Goal: Find specific page/section: Find specific page/section

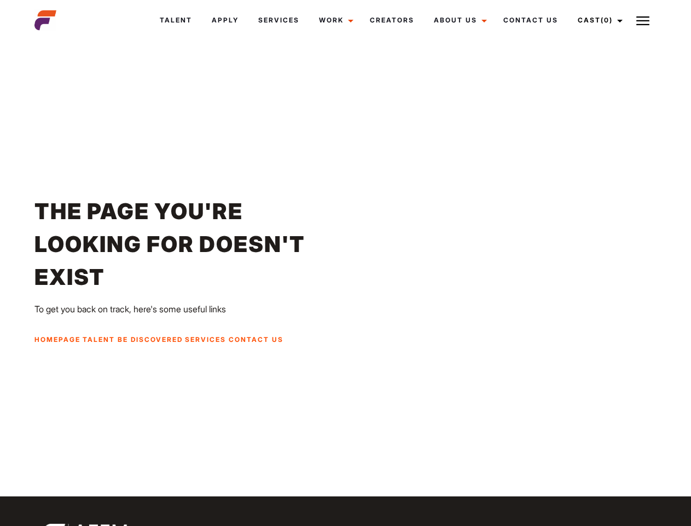
click at [597, 20] on link "Cast (0)" at bounding box center [598, 20] width 61 height 30
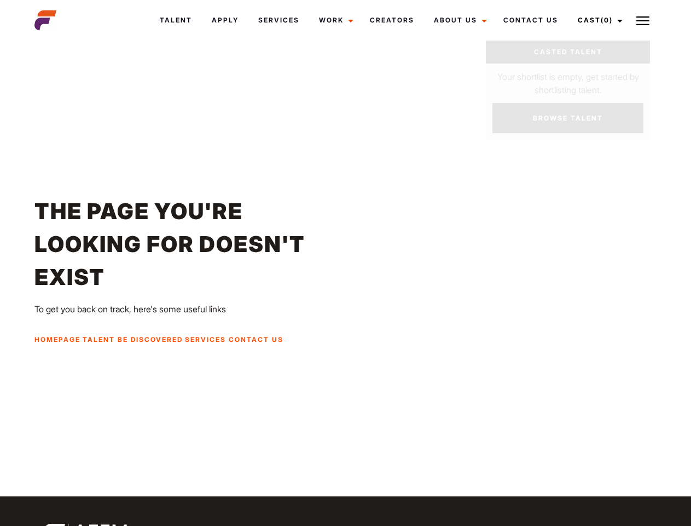
click at [643, 20] on img at bounding box center [643, 20] width 13 height 13
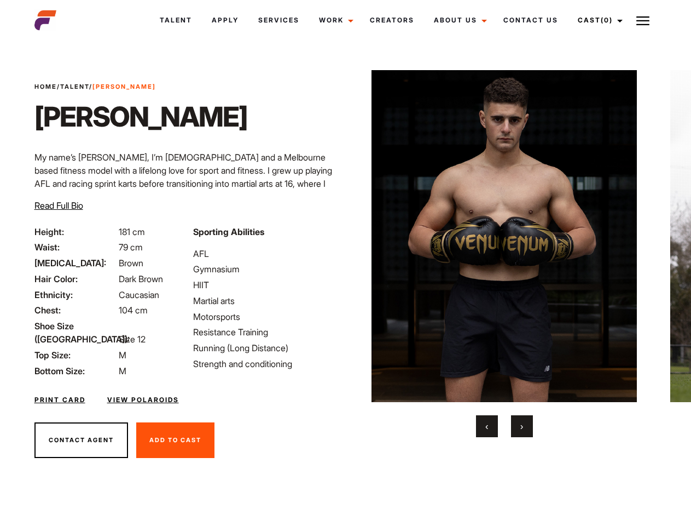
click at [597, 20] on link "Cast (0)" at bounding box center [598, 20] width 61 height 30
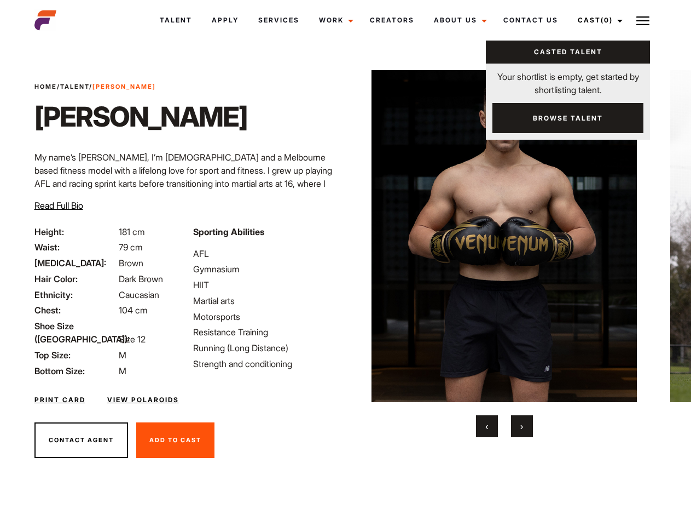
click at [643, 20] on img at bounding box center [643, 20] width 13 height 13
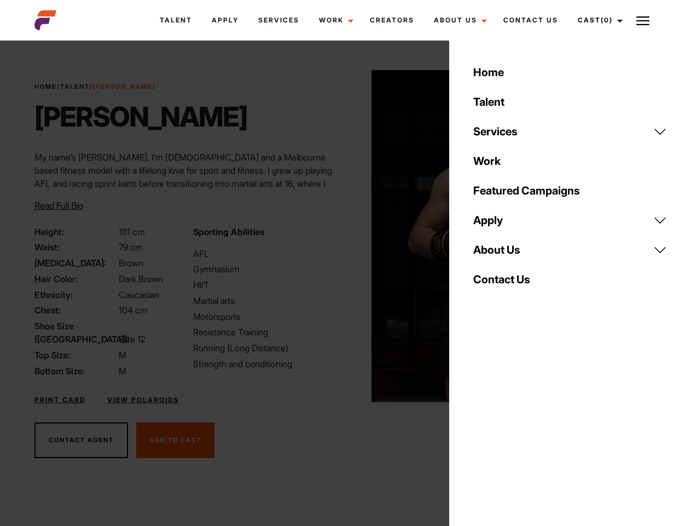
click at [504, 253] on img at bounding box center [505, 236] width 266 height 332
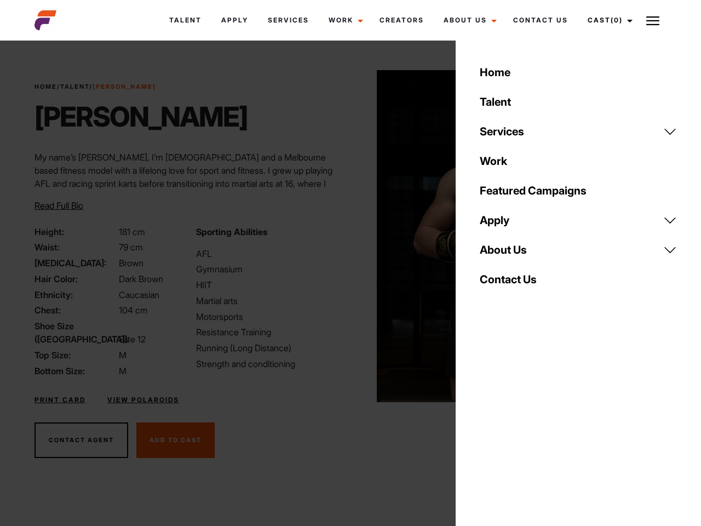
click at [345, 236] on div "Sporting Abilities AFL Gymnasium HIIT Martial arts Motorsports Resistance Train…" at bounding box center [269, 301] width 161 height 152
